Goal: Check status: Check status

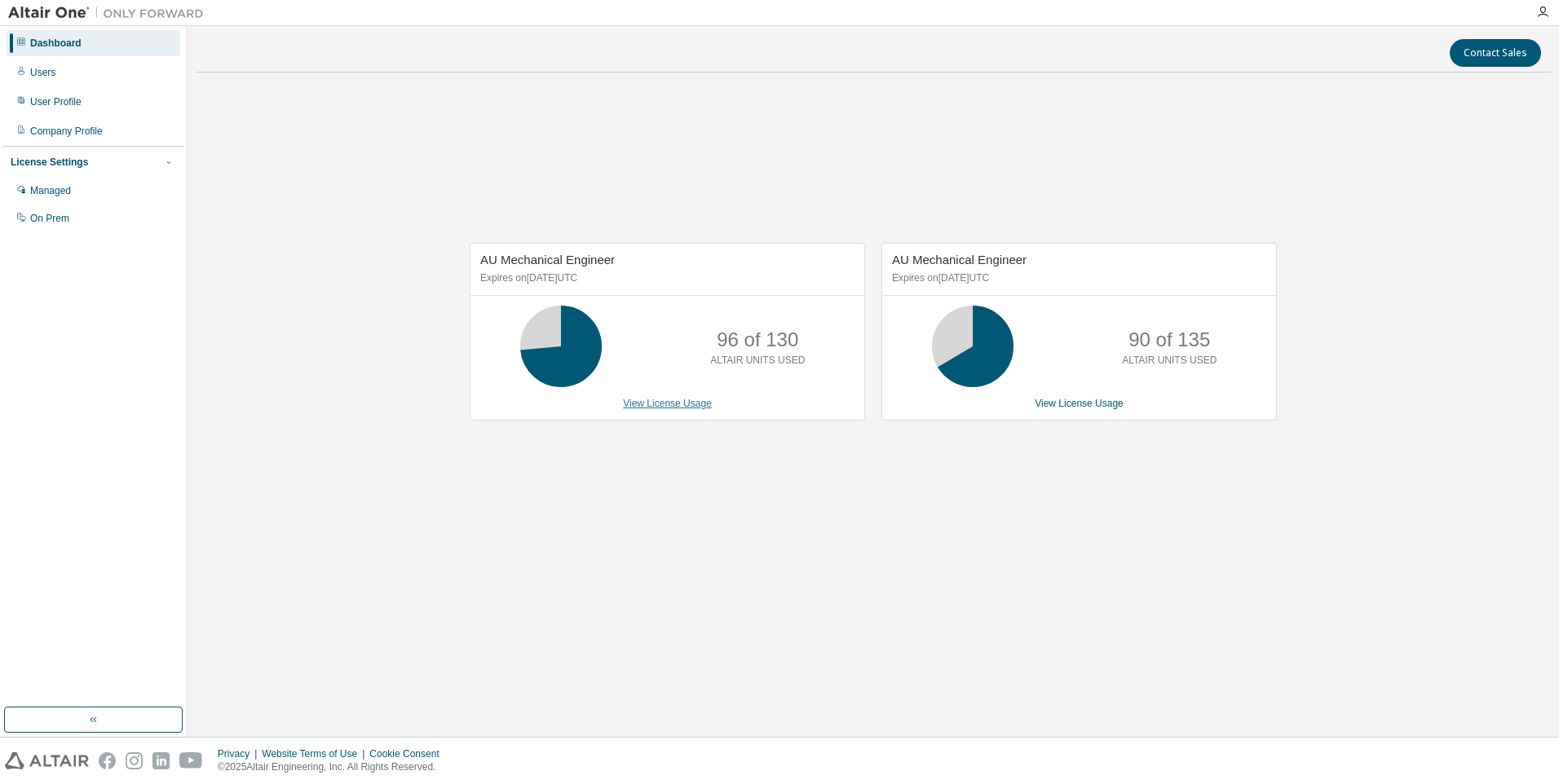
click at [677, 400] on link "View License Usage" at bounding box center [667, 403] width 89 height 11
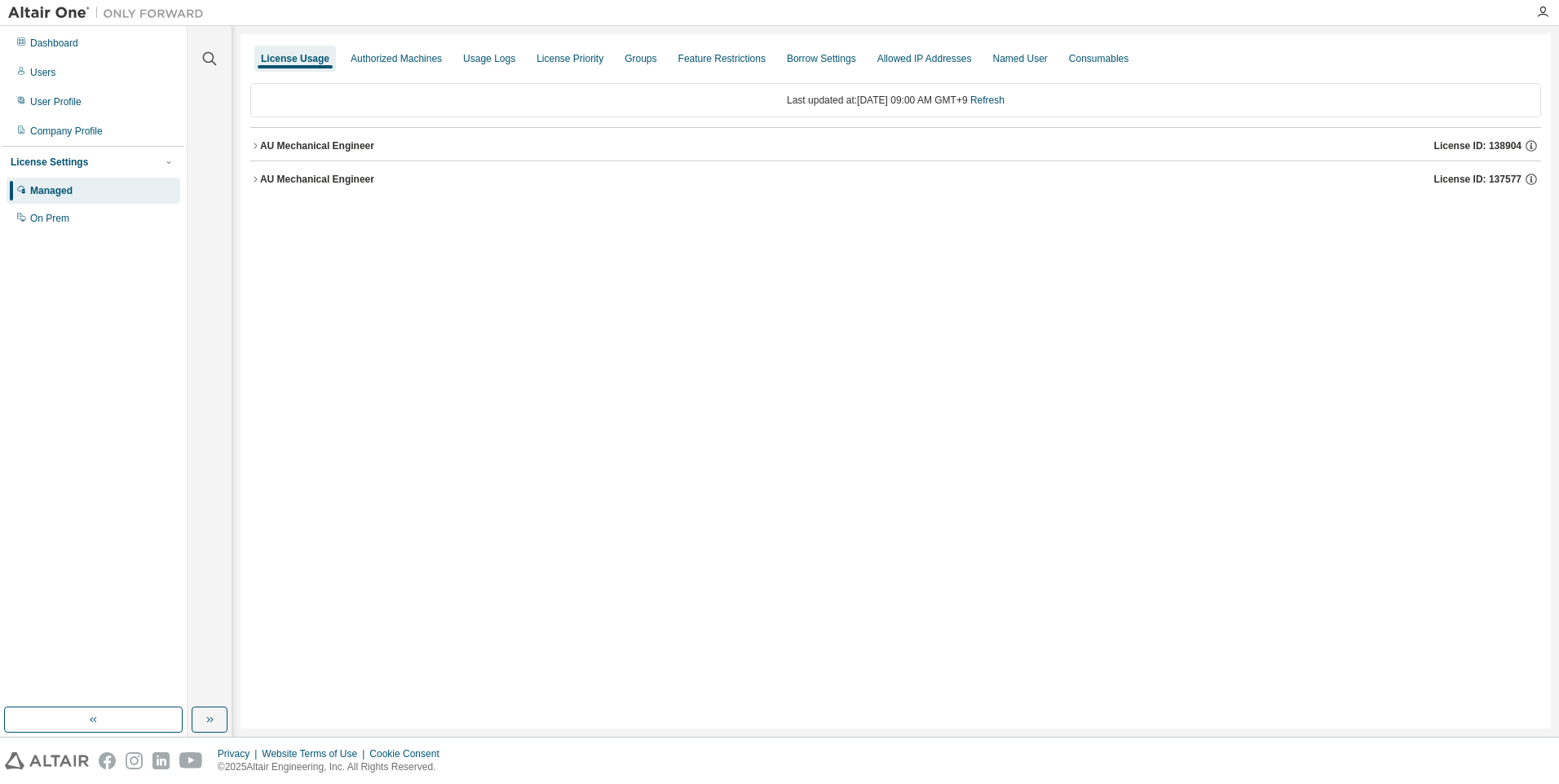
click at [270, 152] on div "AU Mechanical Engineer" at bounding box center [317, 146] width 114 height 13
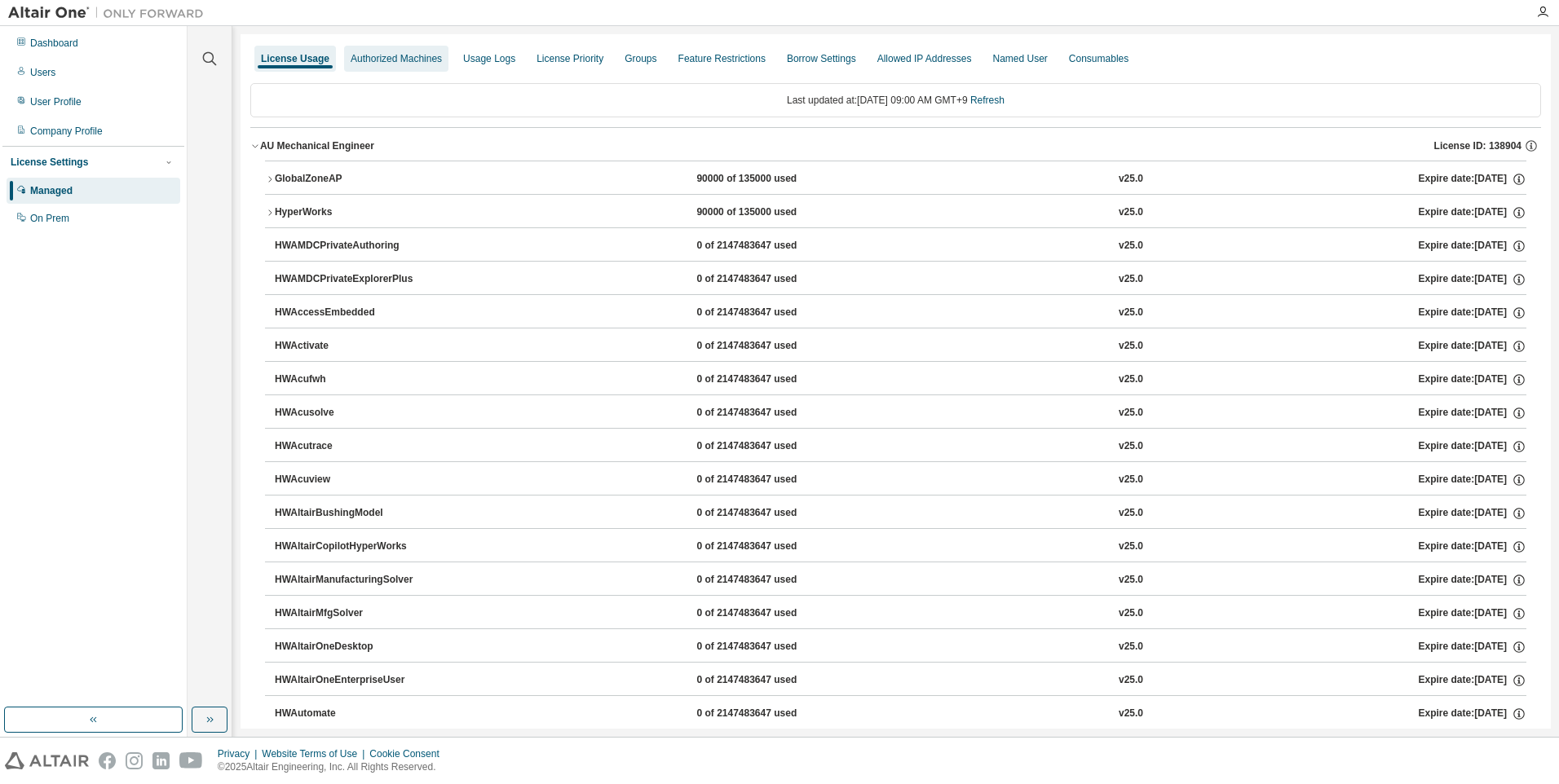
click at [386, 65] on div "Authorized Machines" at bounding box center [397, 59] width 92 height 13
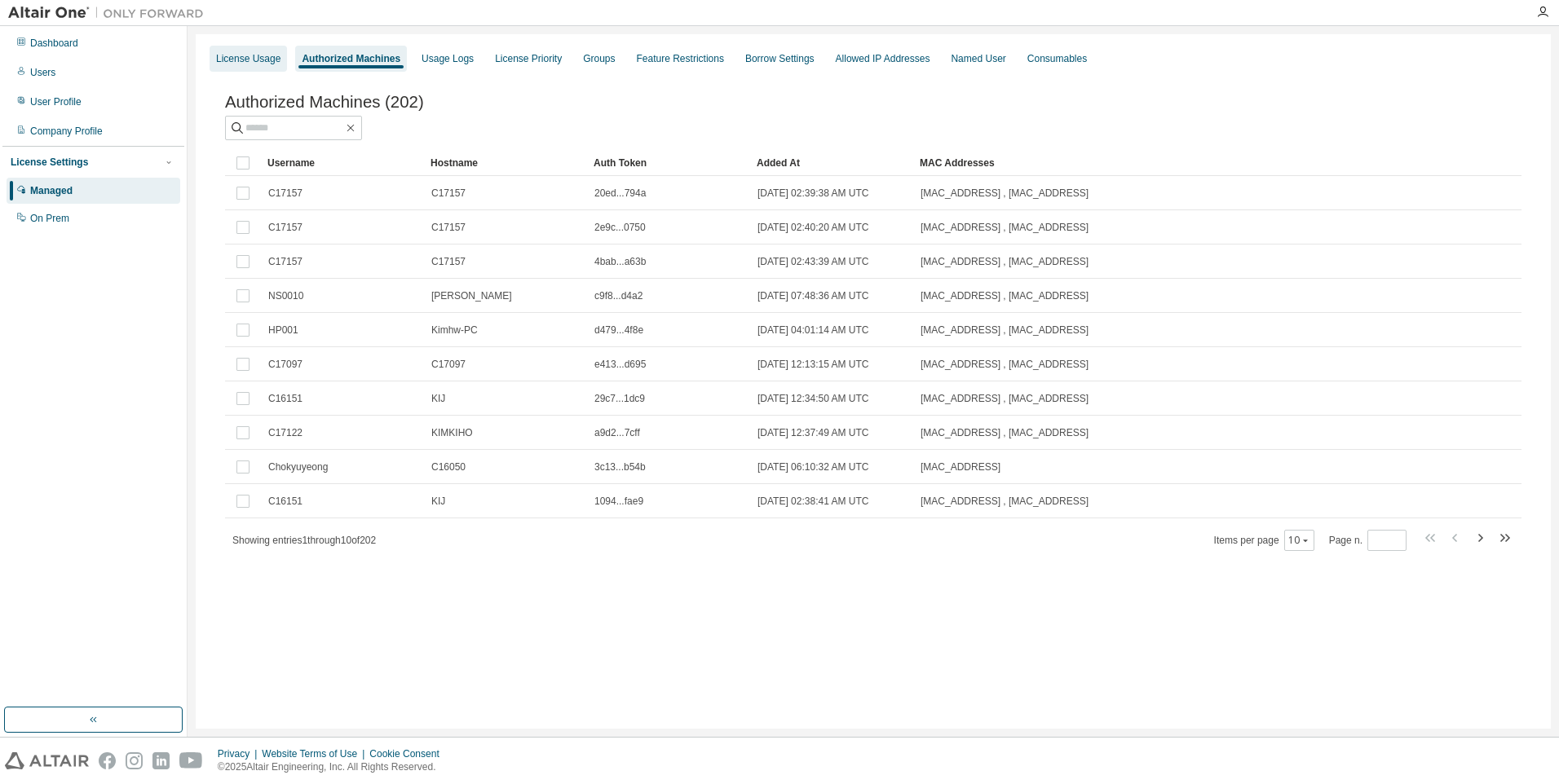
click at [271, 61] on div "License Usage" at bounding box center [248, 59] width 65 height 13
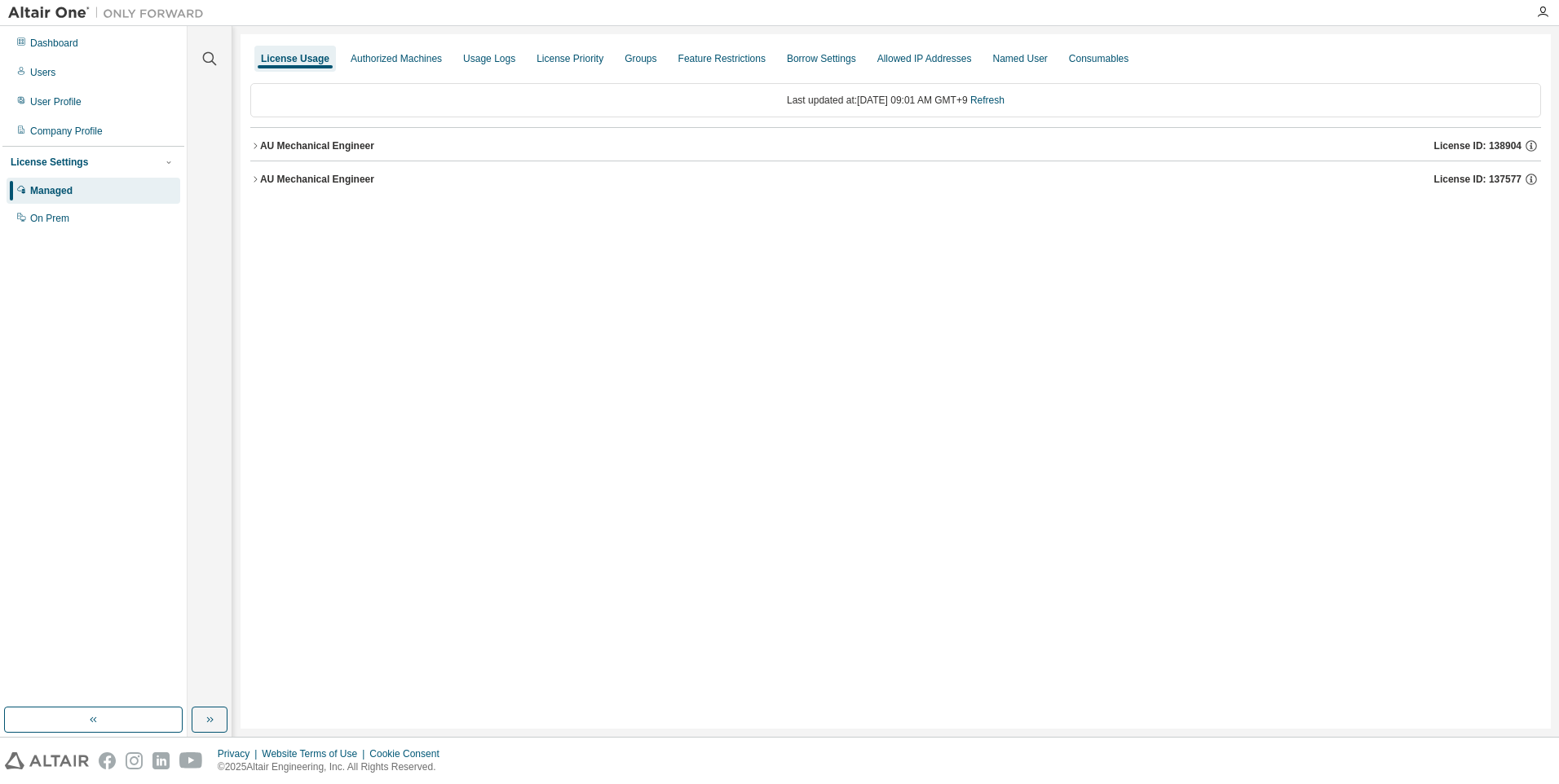
click at [356, 174] on div "AU Mechanical Engineer" at bounding box center [317, 180] width 114 height 13
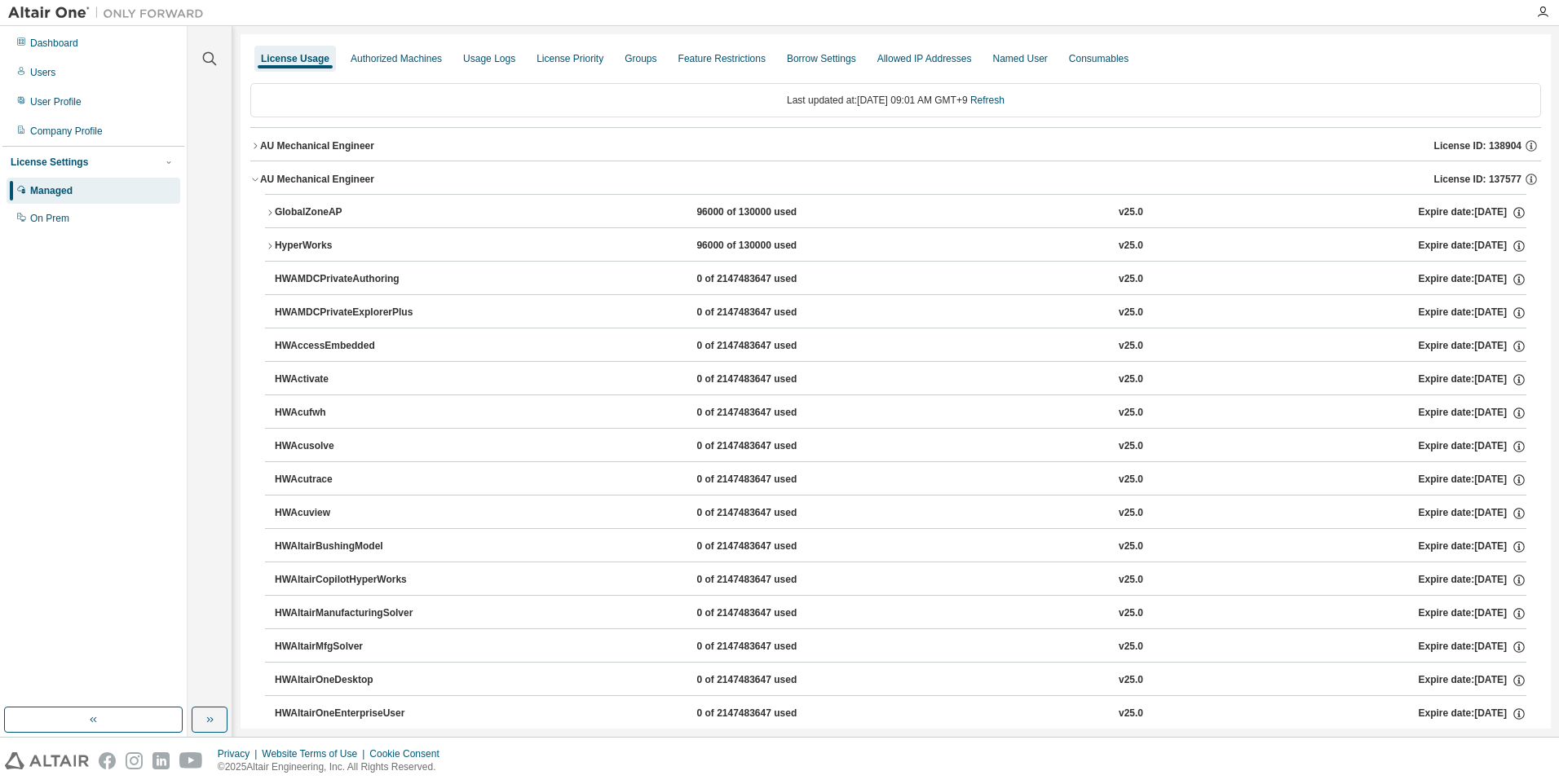
click at [329, 148] on div "AU Mechanical Engineer" at bounding box center [317, 146] width 114 height 13
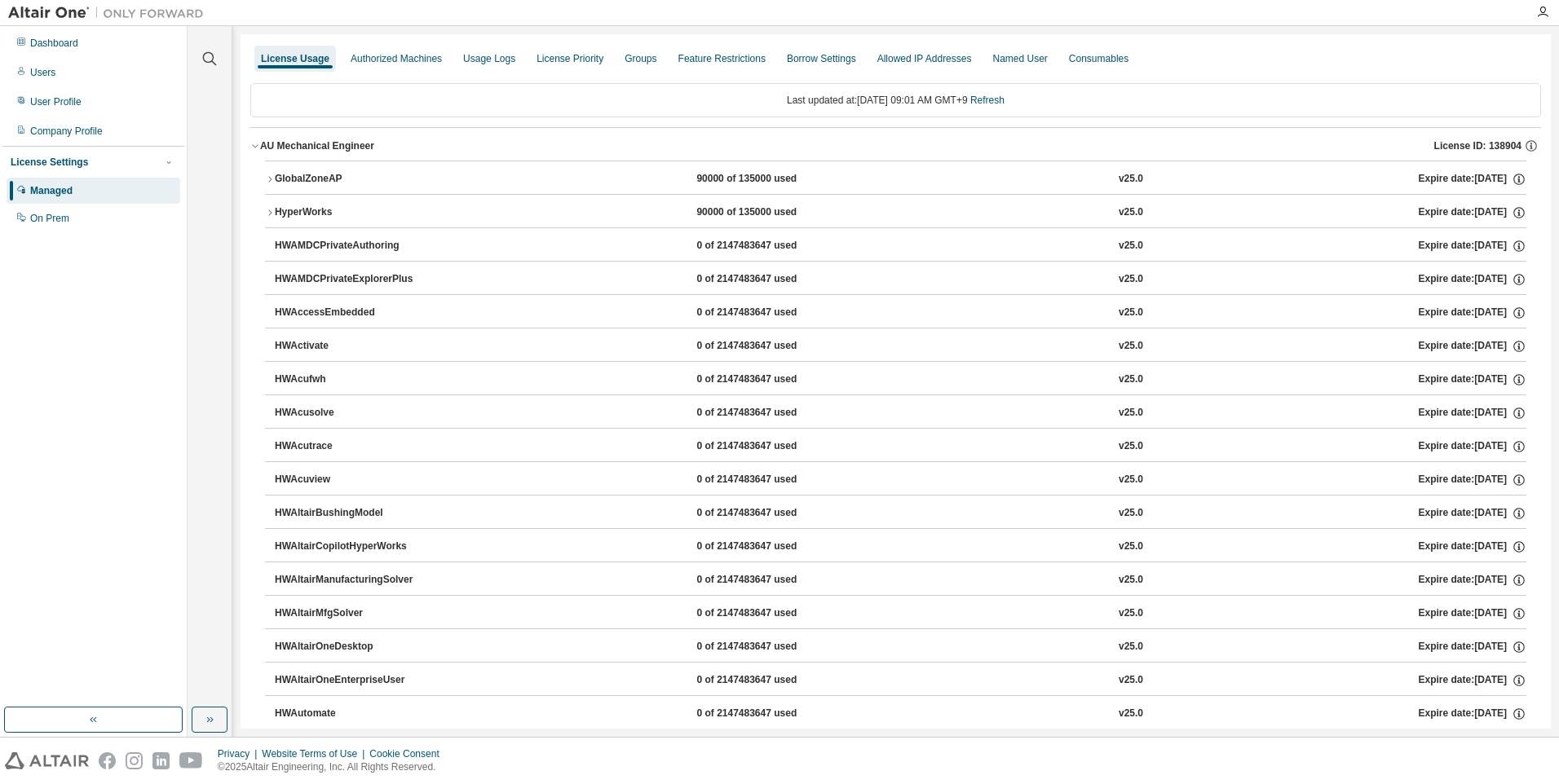
click at [330, 141] on div "AU Mechanical Engineer" at bounding box center [317, 146] width 114 height 13
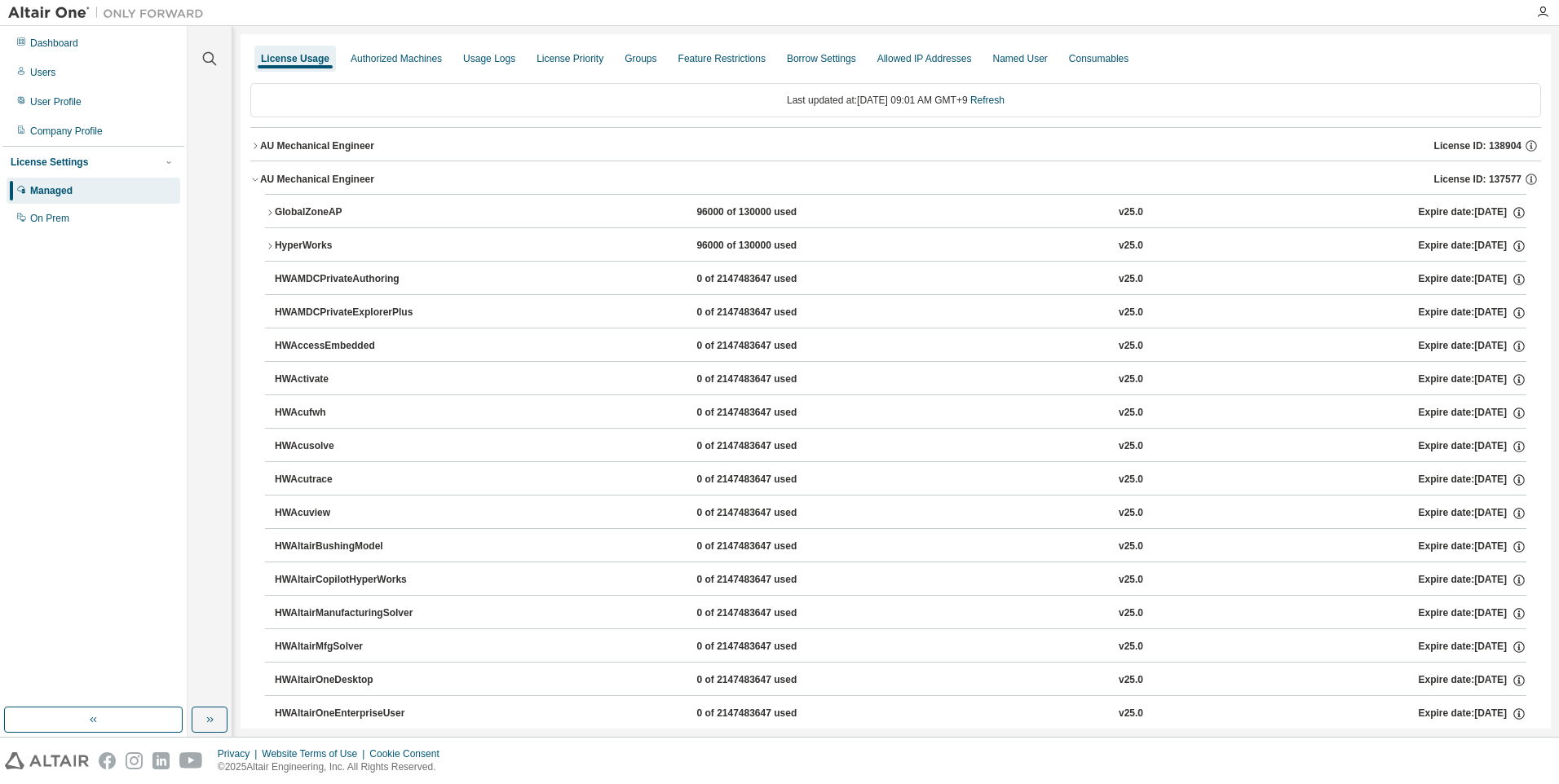
click at [310, 210] on div "GlobalZoneAP" at bounding box center [348, 213] width 147 height 15
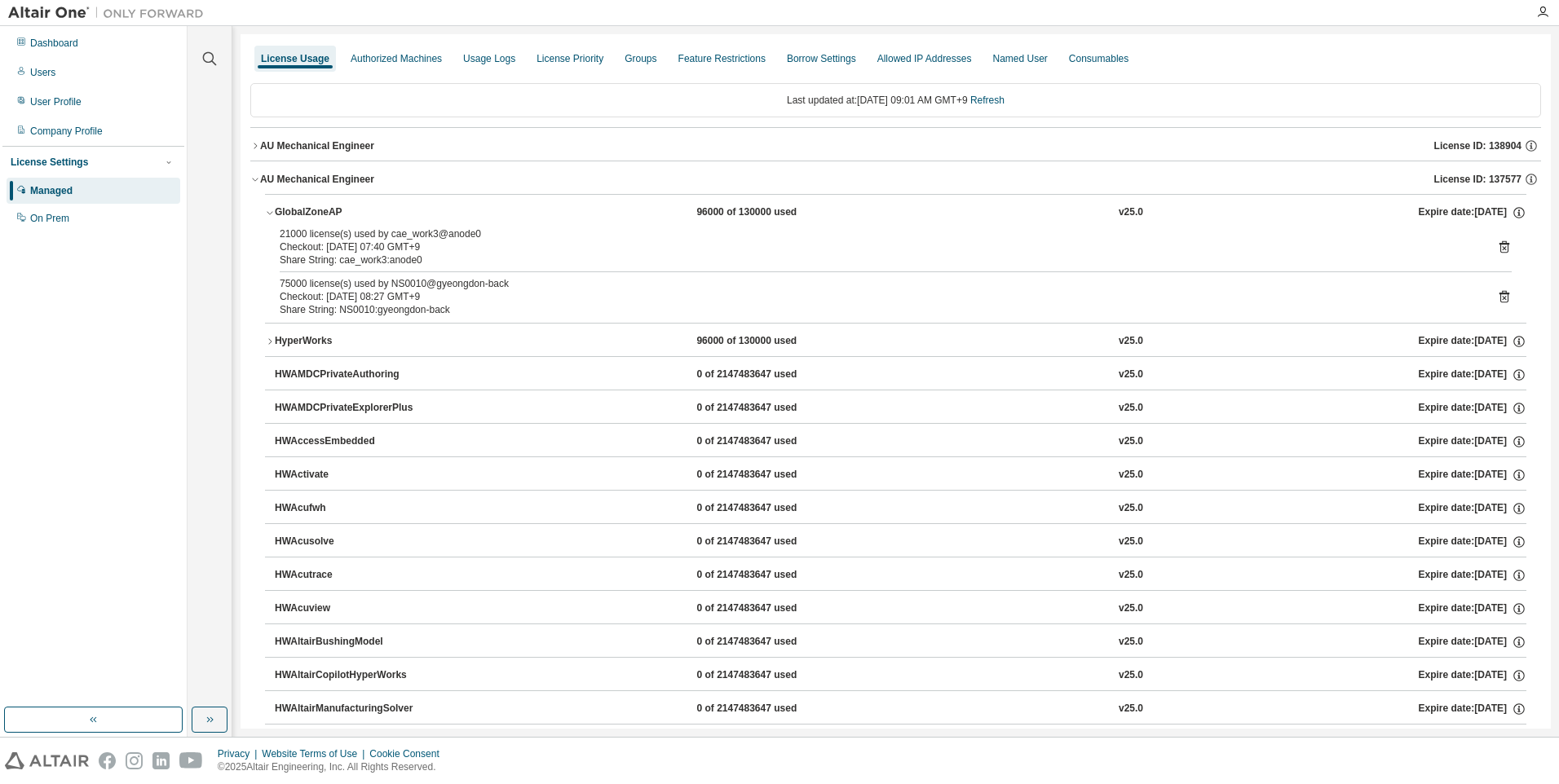
click at [332, 149] on div "AU Mechanical Engineer" at bounding box center [317, 146] width 114 height 13
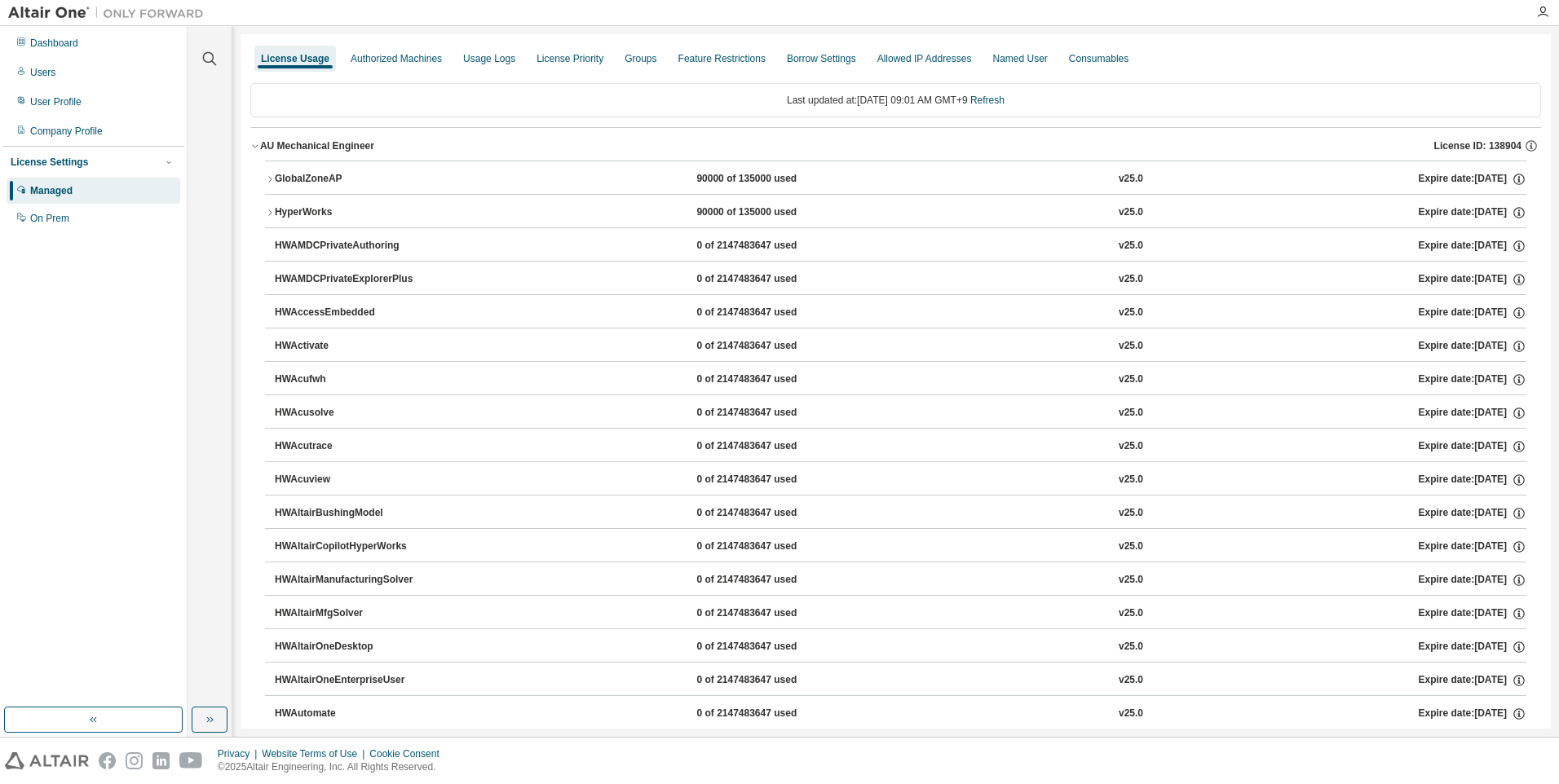
click at [318, 146] on div "AU Mechanical Engineer" at bounding box center [317, 146] width 114 height 13
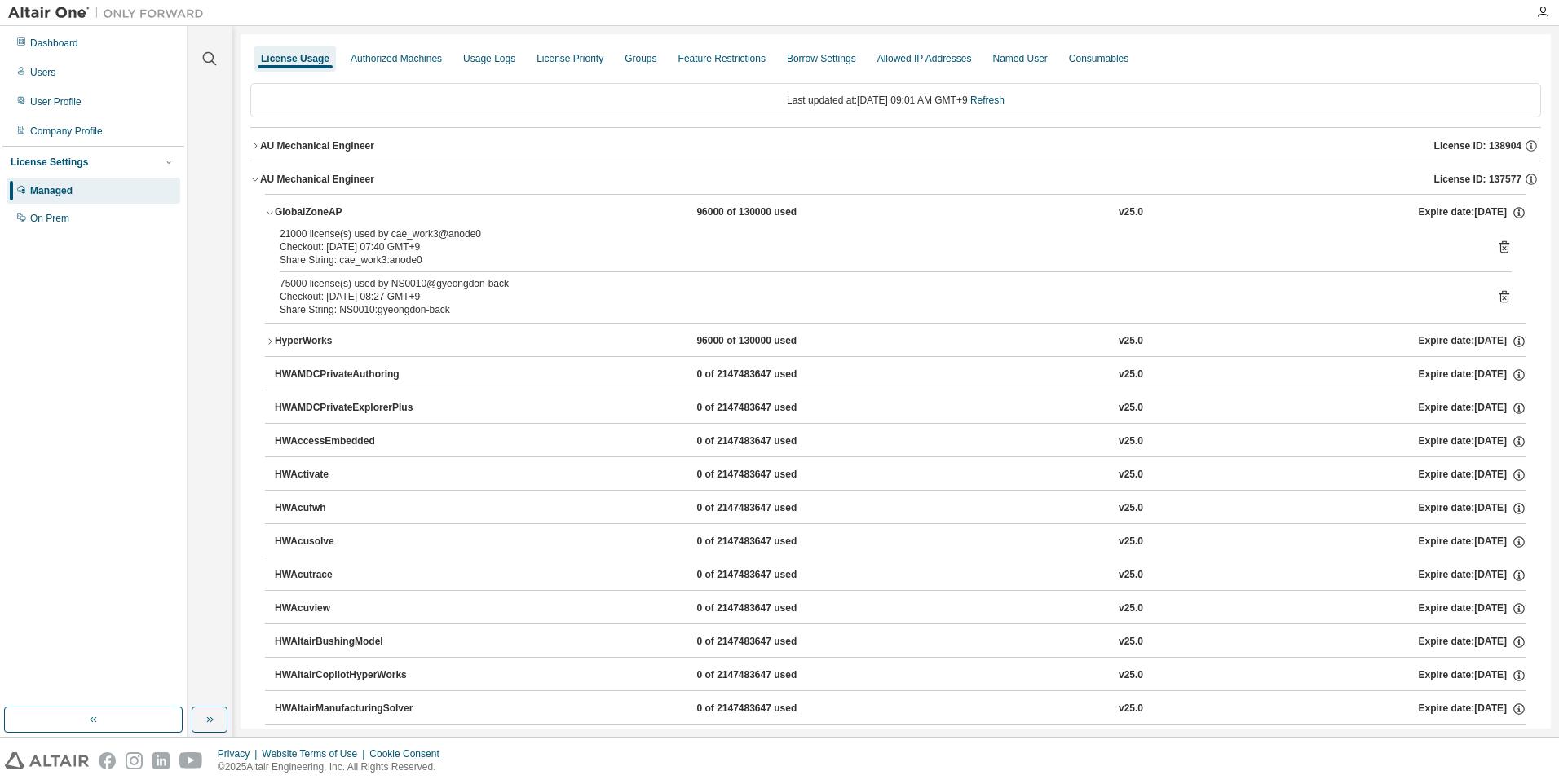
click at [318, 146] on div "AU Mechanical Engineer" at bounding box center [317, 146] width 114 height 13
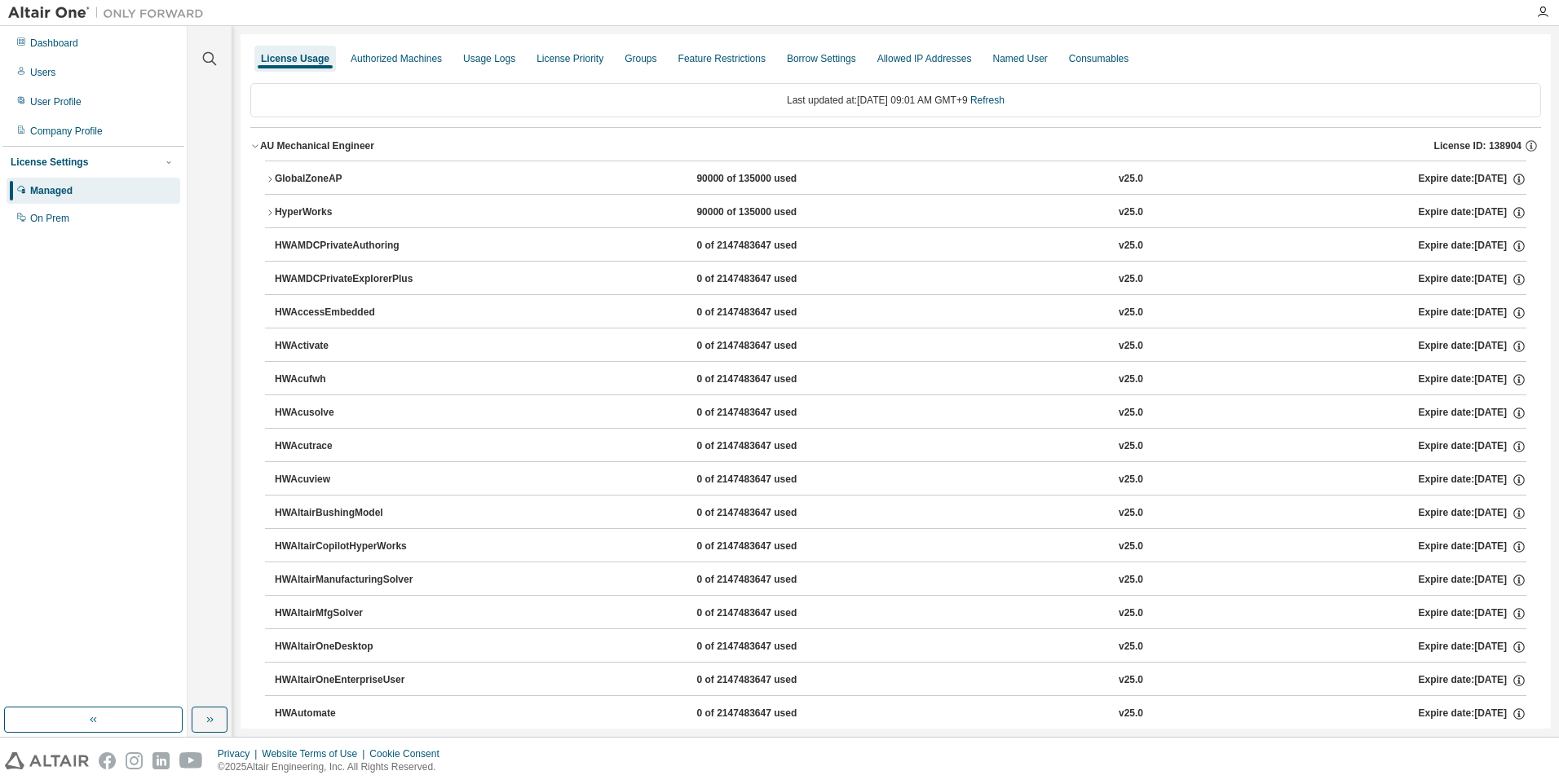
click at [308, 170] on button "GlobalZoneAP 90000 of 135000 used v25.0 Expire date: [DATE]" at bounding box center [896, 179] width 1261 height 36
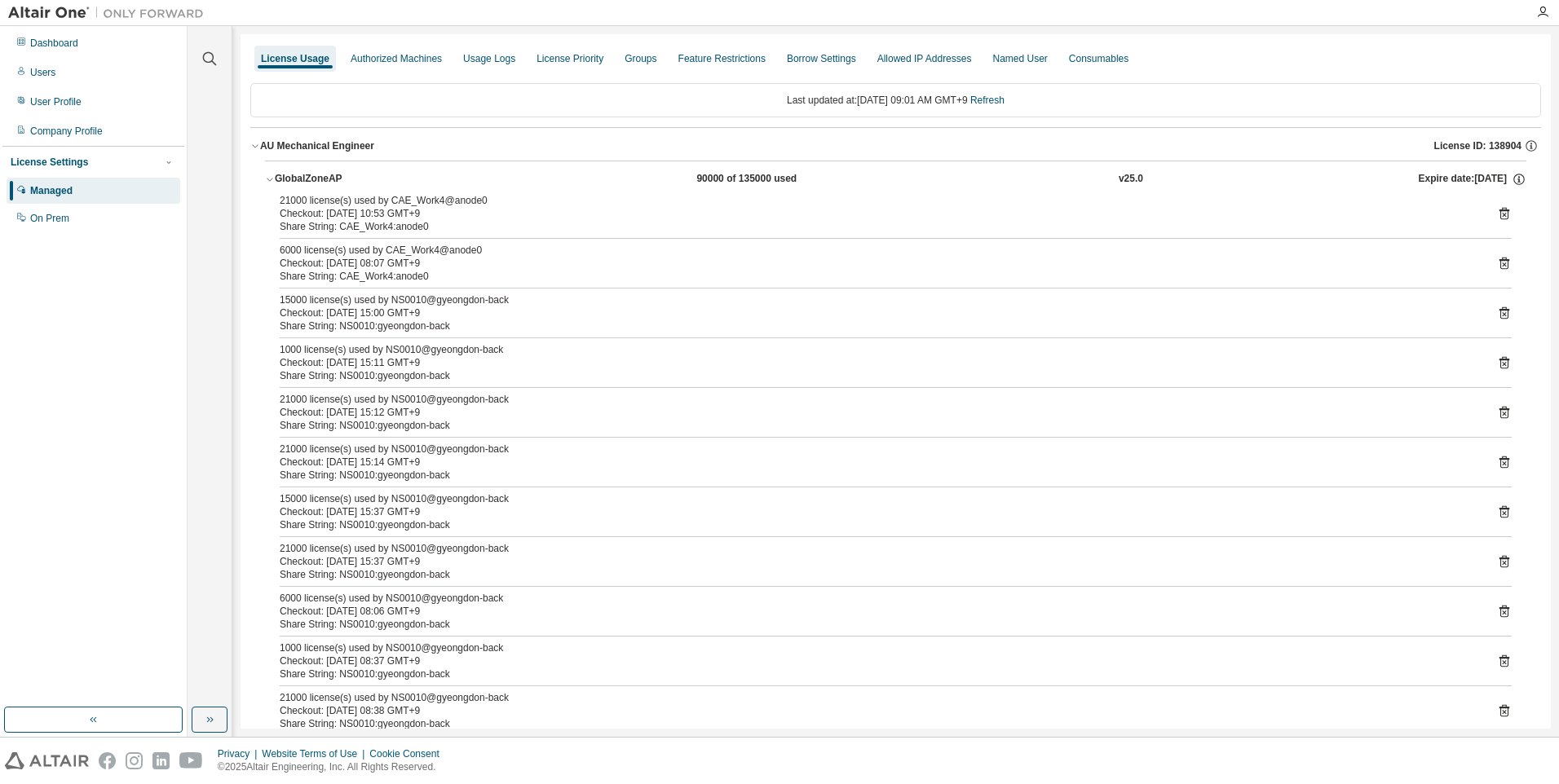
click at [302, 178] on div "GlobalZoneAP" at bounding box center [348, 180] width 147 height 15
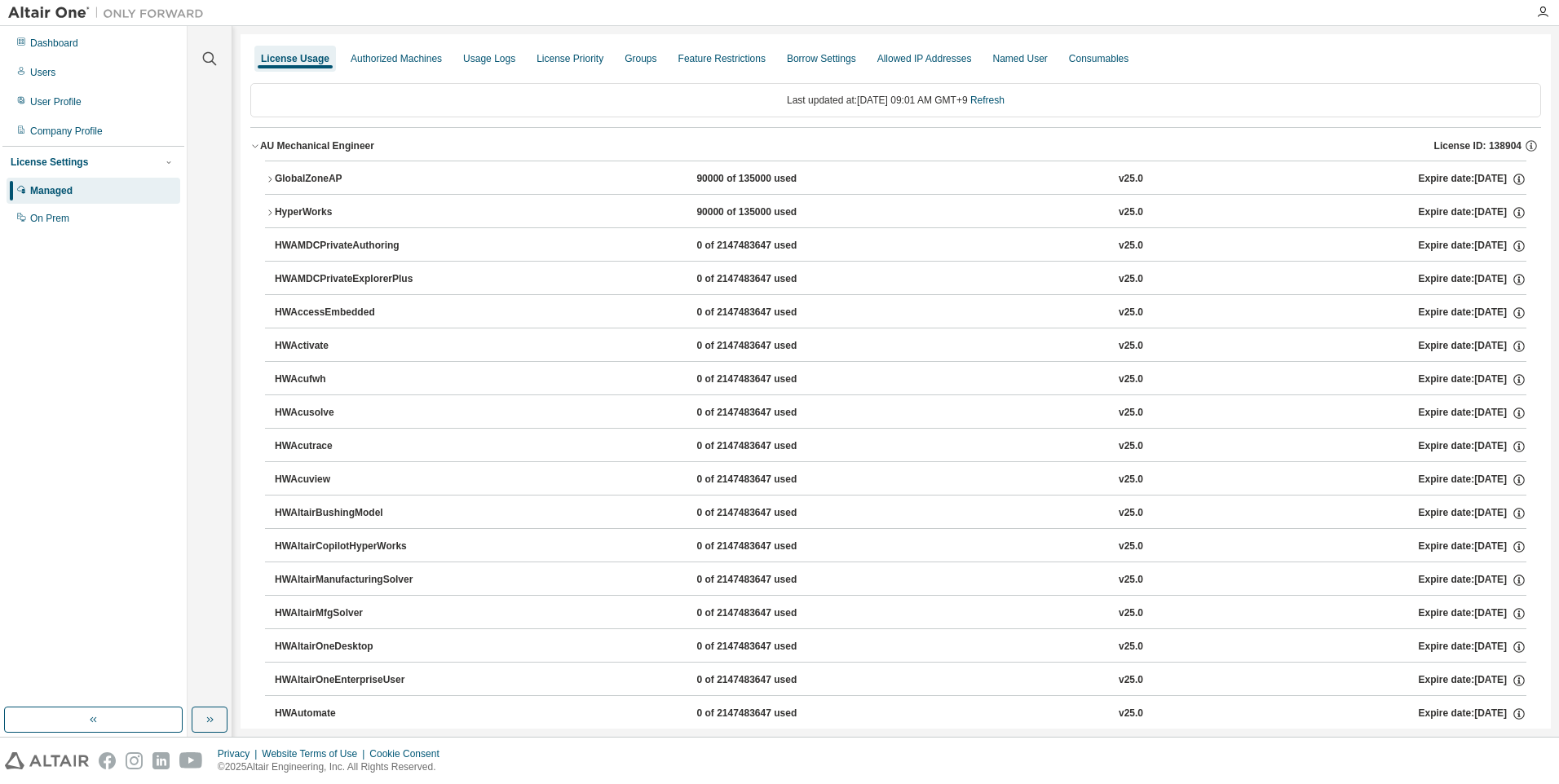
click at [318, 243] on div "HWAMDCPrivateAuthoring" at bounding box center [348, 246] width 147 height 15
click at [299, 215] on div "HyperWorks" at bounding box center [348, 213] width 147 height 15
